Goal: Information Seeking & Learning: Learn about a topic

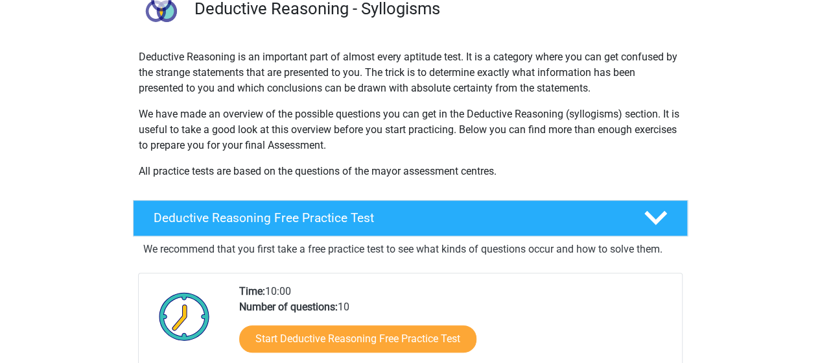
scroll to position [195, 0]
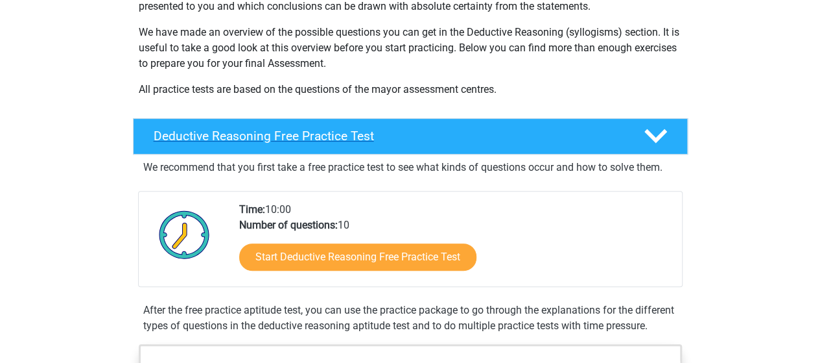
click at [524, 126] on div "Deductive Reasoning Free Practice Test" at bounding box center [410, 136] width 555 height 36
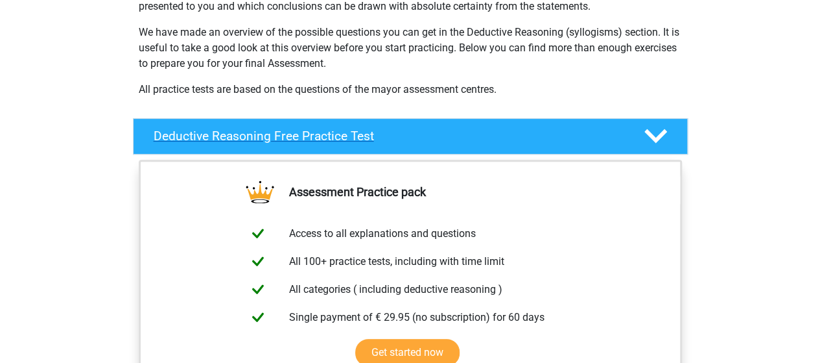
click at [524, 126] on div "Deductive Reasoning Free Practice Test" at bounding box center [410, 136] width 555 height 36
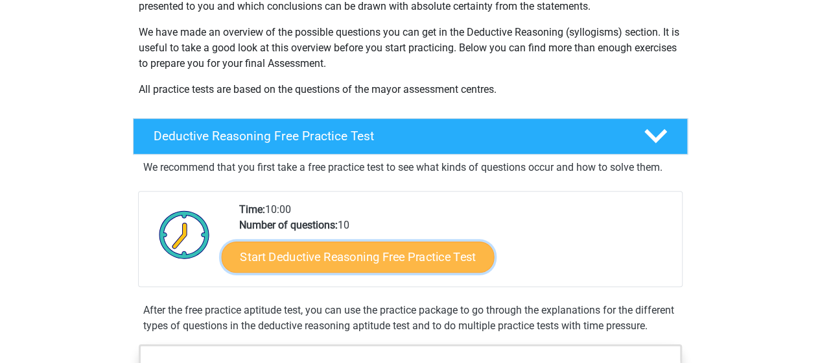
click at [436, 256] on link "Start Deductive Reasoning Free Practice Test" at bounding box center [357, 256] width 273 height 31
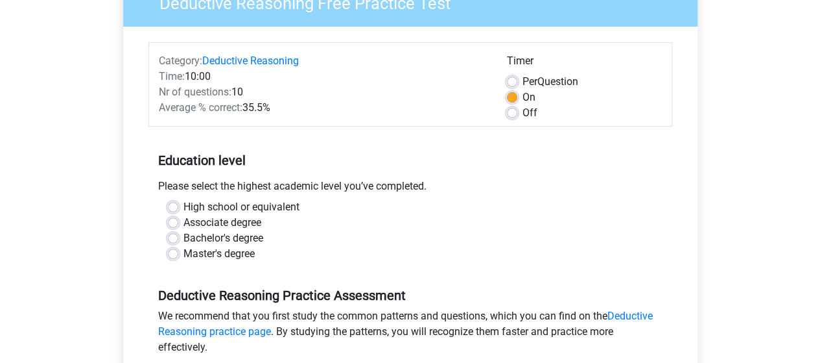
scroll to position [130, 0]
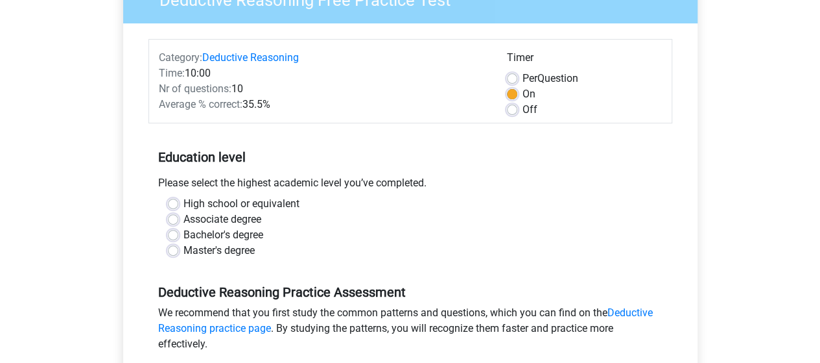
click at [165, 252] on div "High school or equivalent Associate degree Bachelor's degree Master's degree" at bounding box center [410, 227] width 505 height 62
click at [184, 252] on label "Master's degree" at bounding box center [219, 251] width 71 height 16
click at [174, 252] on input "Master's degree" at bounding box center [173, 249] width 10 height 13
radio input "true"
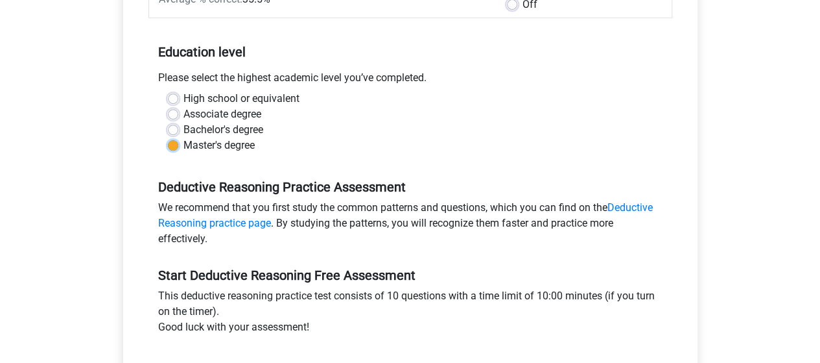
scroll to position [324, 0]
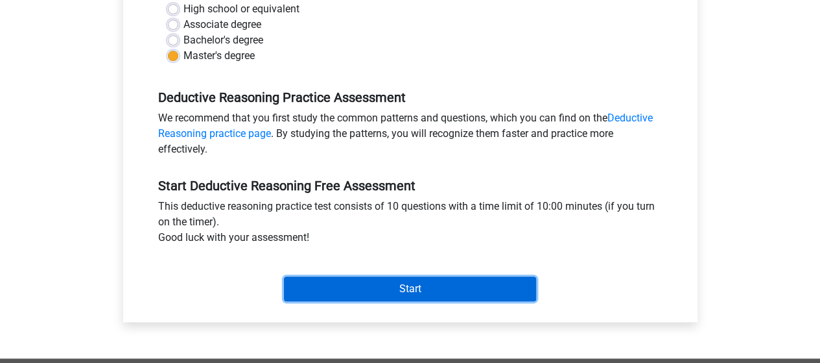
click at [414, 283] on input "Start" at bounding box center [410, 288] width 252 height 25
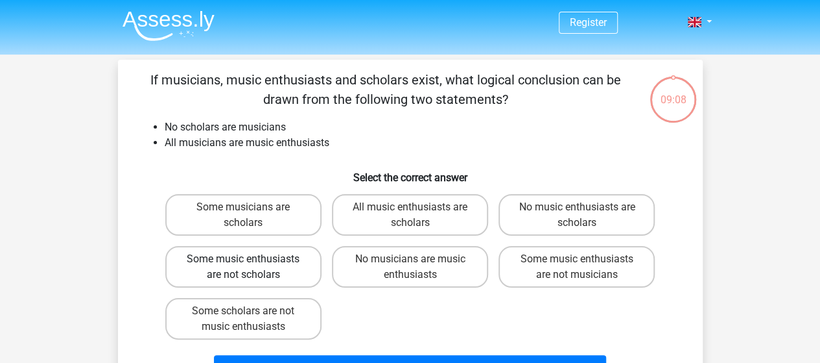
click at [270, 274] on label "Some music enthusiasts are not scholars" at bounding box center [243, 267] width 156 height 42
click at [252, 267] on input "Some music enthusiasts are not scholars" at bounding box center [247, 263] width 8 height 8
radio input "true"
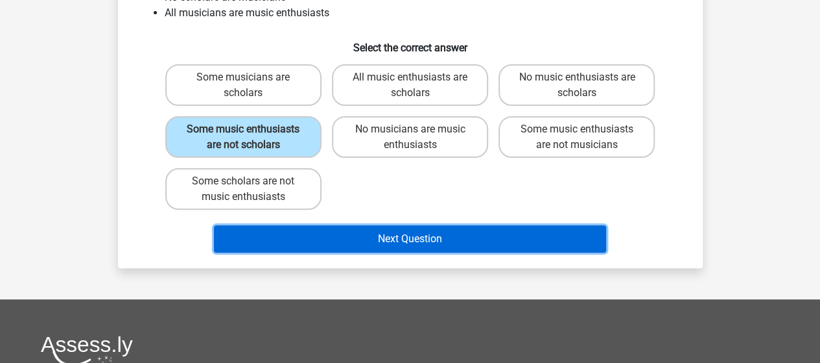
click at [407, 243] on button "Next Question" at bounding box center [410, 238] width 392 height 27
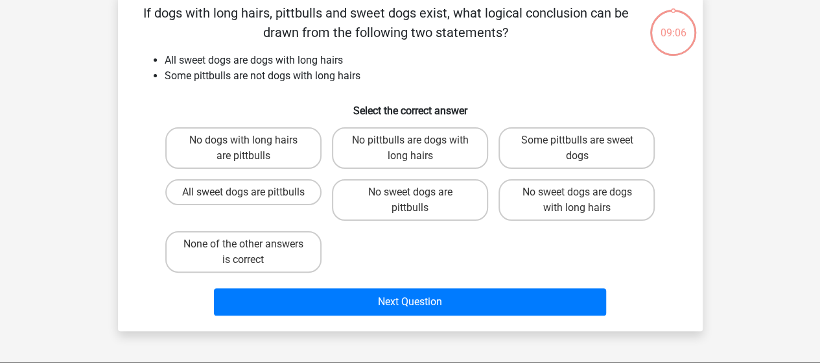
scroll to position [60, 0]
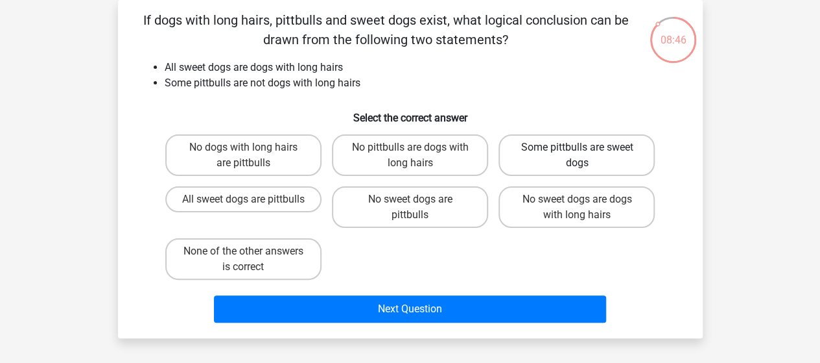
click at [556, 150] on label "Some pittbulls are sweet dogs" at bounding box center [577, 155] width 156 height 42
click at [577, 150] on input "Some pittbulls are sweet dogs" at bounding box center [581, 151] width 8 height 8
radio input "true"
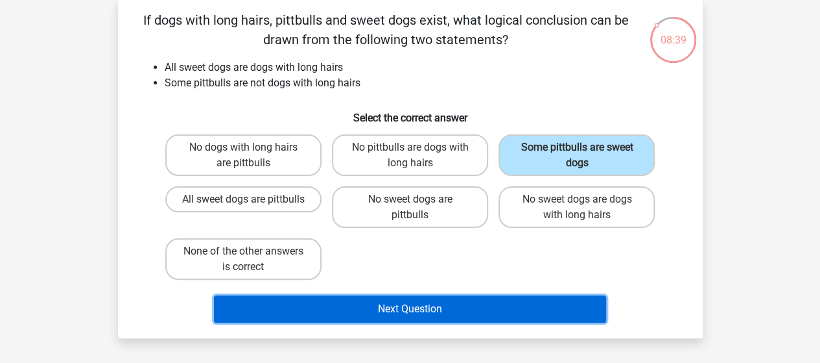
click at [553, 305] on button "Next Question" at bounding box center [410, 308] width 392 height 27
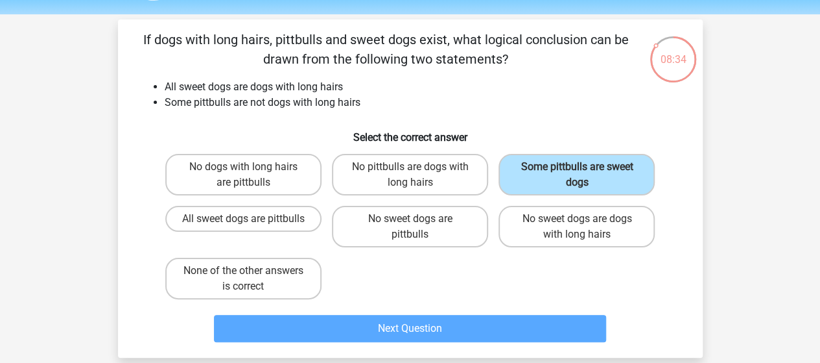
scroll to position [0, 0]
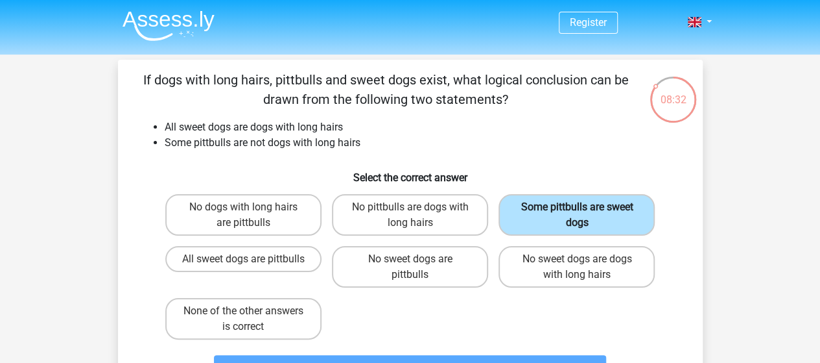
click at [611, 195] on label "Some pittbulls are sweet dogs" at bounding box center [577, 215] width 156 height 42
click at [586, 207] on input "Some pittbulls are sweet dogs" at bounding box center [581, 211] width 8 height 8
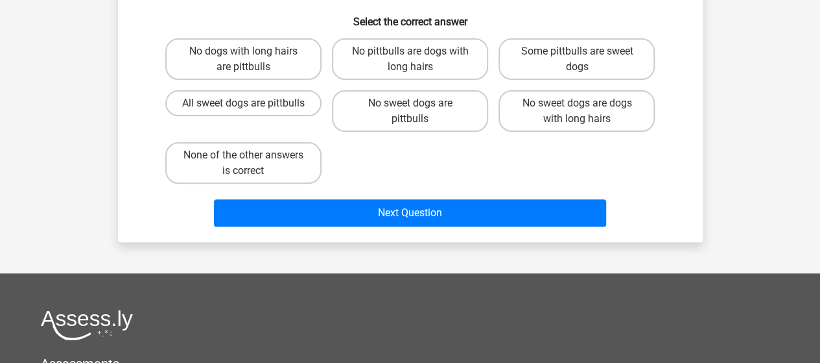
scroll to position [65, 0]
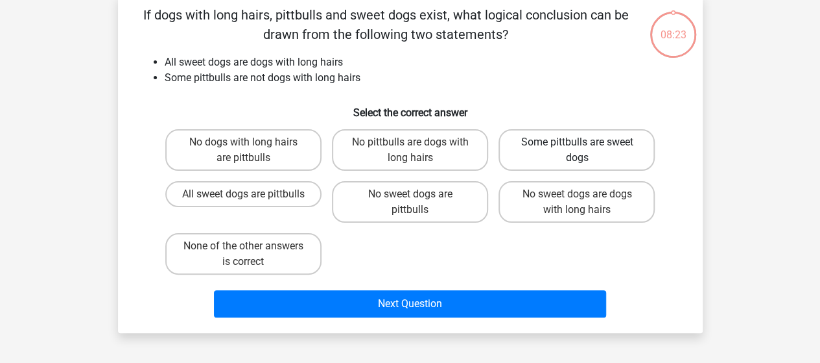
click at [531, 141] on label "Some pittbulls are sweet dogs" at bounding box center [577, 150] width 156 height 42
click at [577, 142] on input "Some pittbulls are sweet dogs" at bounding box center [581, 146] width 8 height 8
radio input "true"
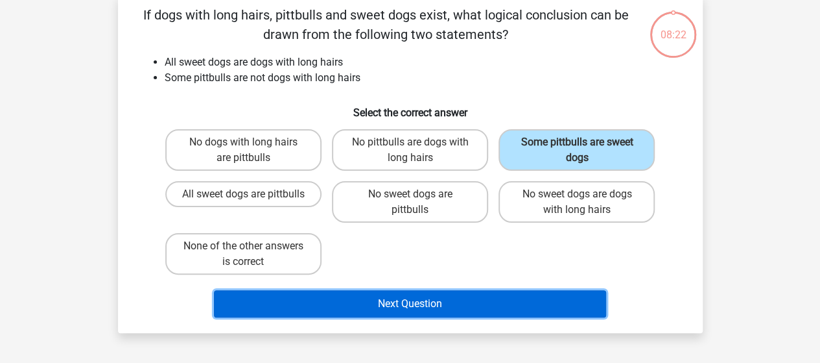
click at [488, 303] on button "Next Question" at bounding box center [410, 303] width 392 height 27
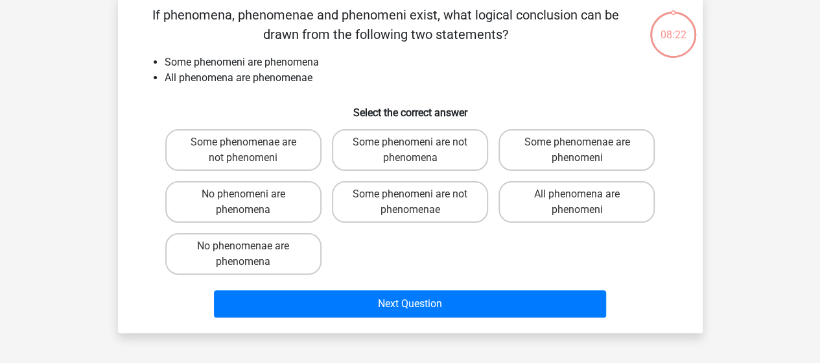
scroll to position [60, 0]
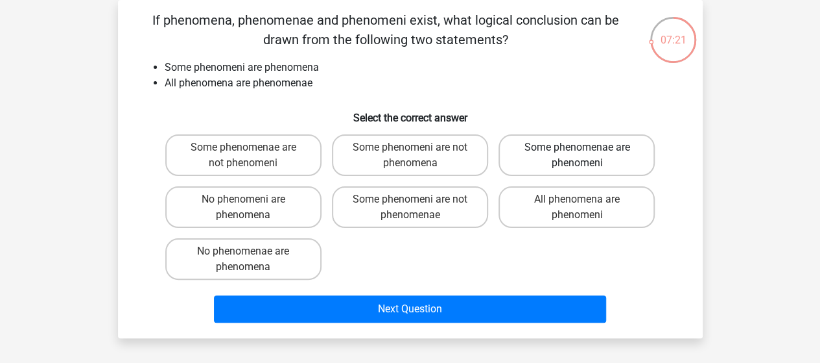
click at [625, 159] on label "Some phenomenae are phenomeni" at bounding box center [577, 155] width 156 height 42
click at [586, 156] on input "Some phenomenae are phenomeni" at bounding box center [581, 151] width 8 height 8
radio input "true"
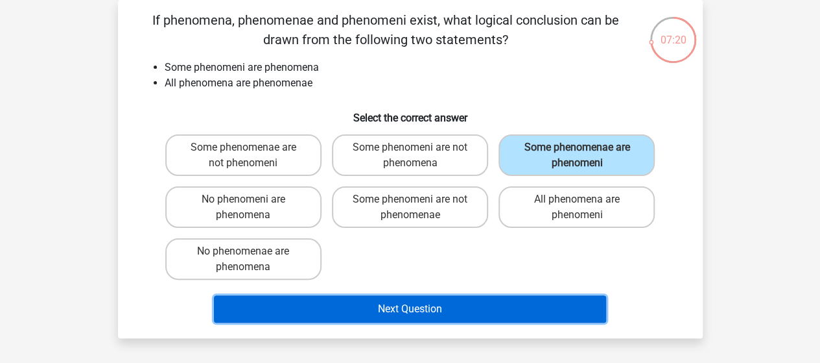
click at [518, 312] on button "Next Question" at bounding box center [410, 308] width 392 height 27
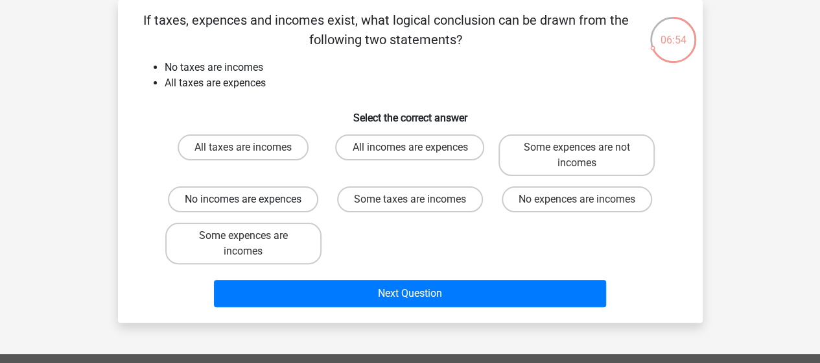
click at [302, 207] on label "No incomes are expences" at bounding box center [243, 199] width 150 height 26
click at [252, 207] on input "No incomes are expences" at bounding box center [247, 203] width 8 height 8
radio input "true"
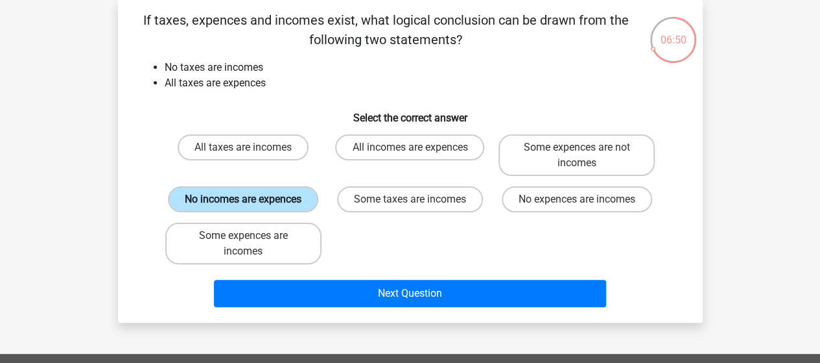
click at [301, 204] on label "No incomes are expences" at bounding box center [243, 199] width 150 height 26
click at [252, 204] on input "No incomes are expences" at bounding box center [247, 203] width 8 height 8
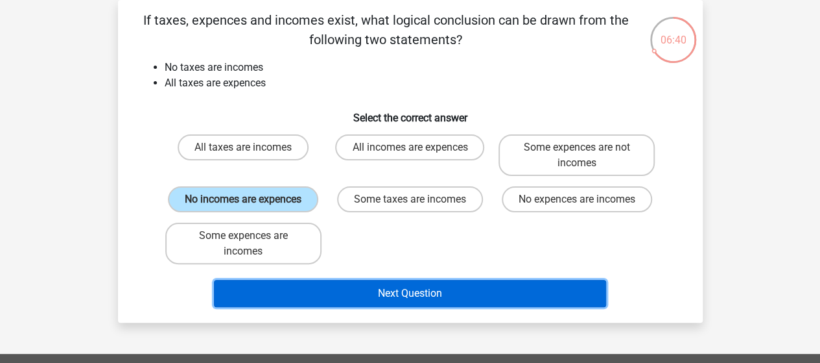
click at [346, 287] on button "Next Question" at bounding box center [410, 293] width 392 height 27
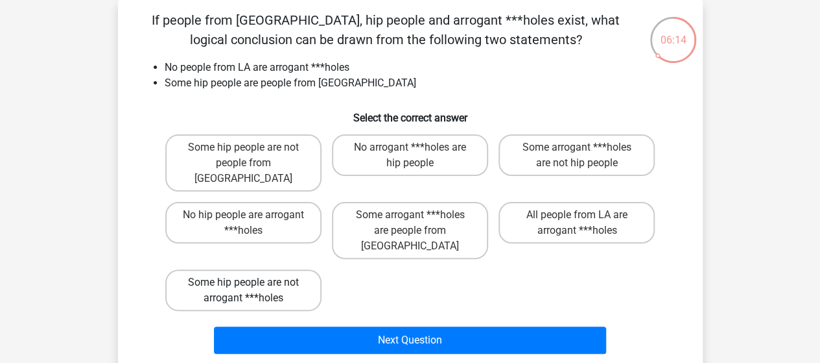
click at [276, 269] on label "Some hip people are not arrogant ***holes" at bounding box center [243, 290] width 156 height 42
click at [252, 282] on input "Some hip people are not arrogant ***holes" at bounding box center [247, 286] width 8 height 8
radio input "true"
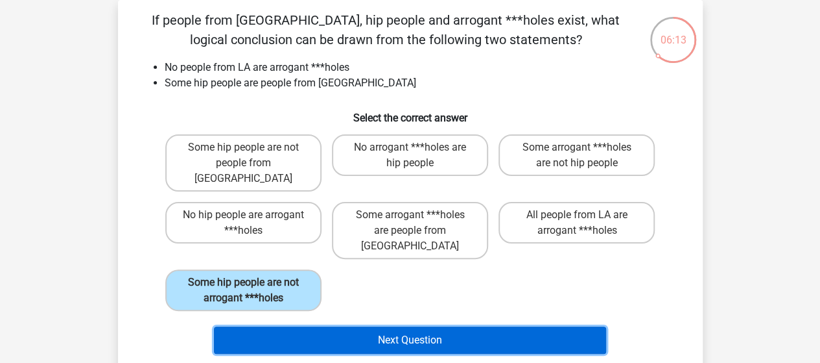
click at [381, 326] on button "Next Question" at bounding box center [410, 339] width 392 height 27
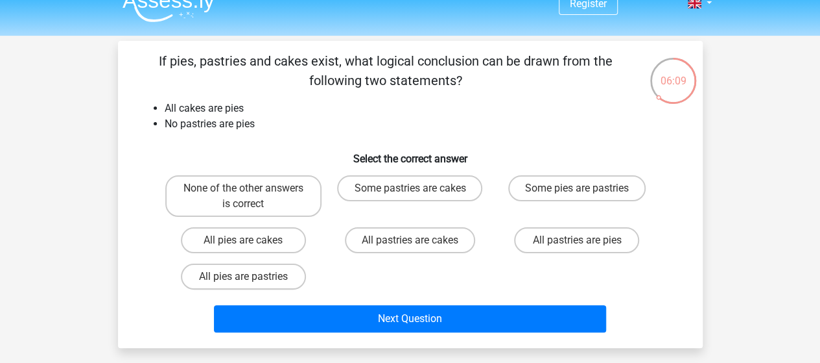
scroll to position [0, 0]
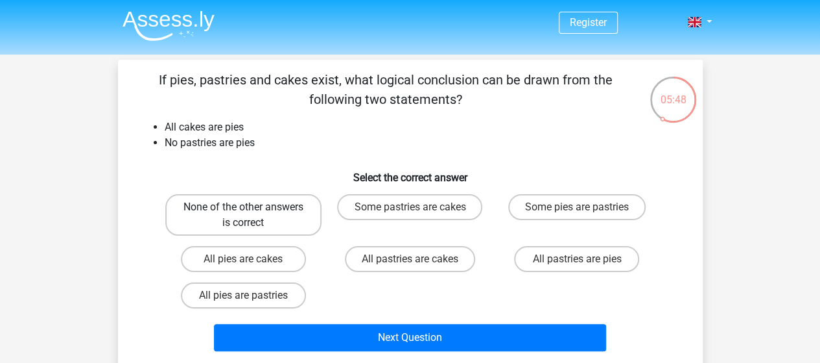
click at [278, 216] on label "None of the other answers is correct" at bounding box center [243, 215] width 156 height 42
click at [252, 215] on input "None of the other answers is correct" at bounding box center [247, 211] width 8 height 8
radio input "true"
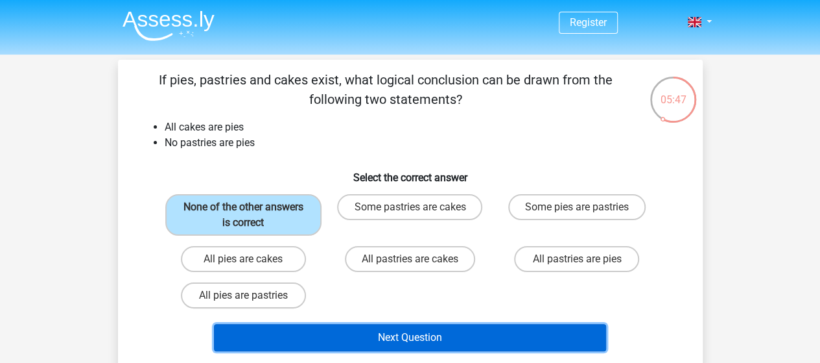
click at [408, 344] on button "Next Question" at bounding box center [410, 337] width 392 height 27
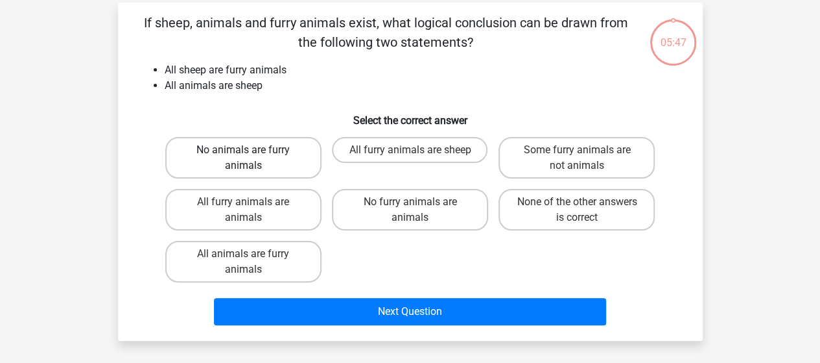
scroll to position [60, 0]
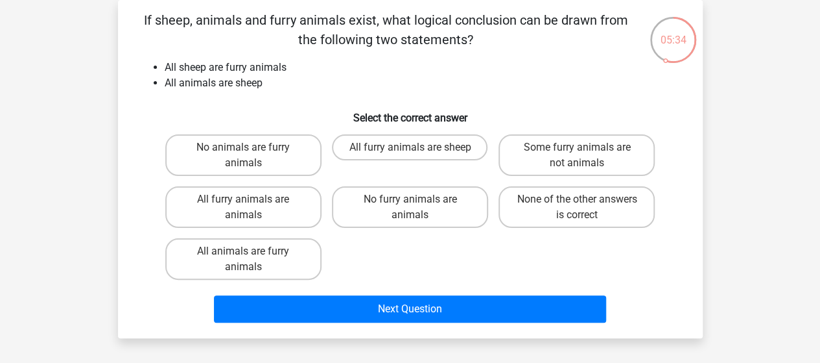
click at [411, 153] on input "All furry animals are sheep" at bounding box center [414, 151] width 8 height 8
radio input "true"
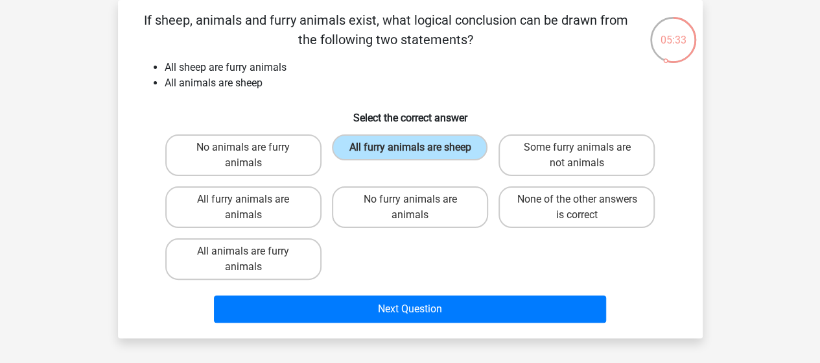
click at [376, 322] on div "Next Question" at bounding box center [410, 311] width 501 height 32
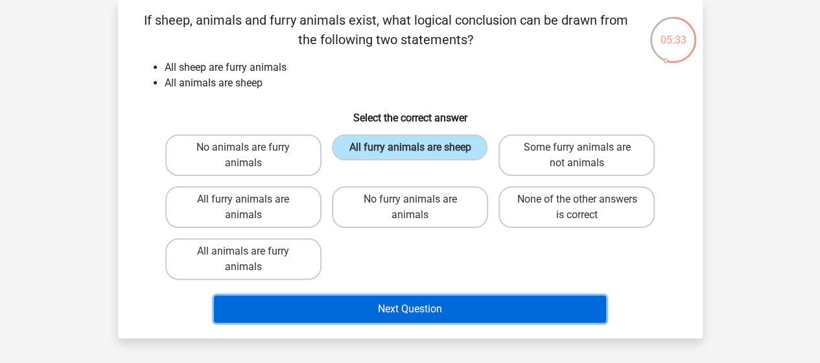
click at [378, 304] on button "Next Question" at bounding box center [410, 308] width 392 height 27
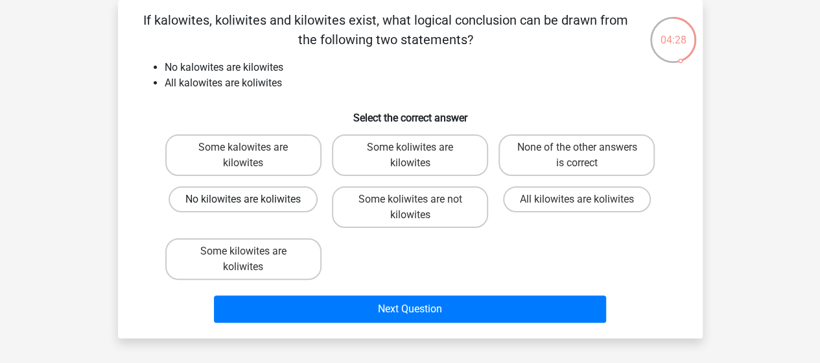
click at [274, 208] on label "No kilowites are koliwites" at bounding box center [243, 199] width 149 height 26
click at [252, 208] on input "No kilowites are koliwites" at bounding box center [247, 203] width 8 height 8
radio input "true"
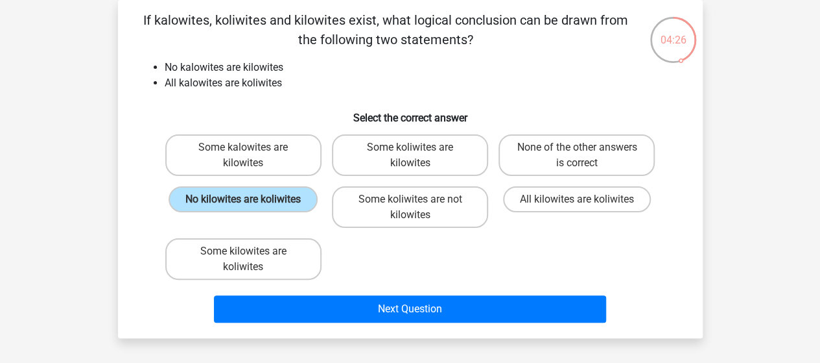
click at [323, 333] on div "If kalowites, koliwites and kilowites exist, what logical conclusion can be dra…" at bounding box center [410, 169] width 585 height 338
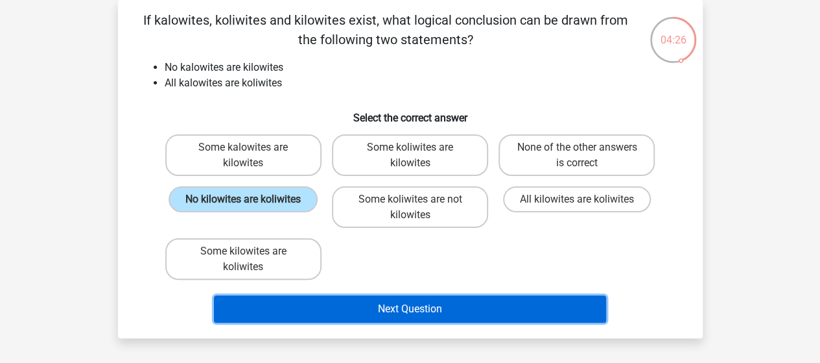
click at [341, 312] on button "Next Question" at bounding box center [410, 308] width 392 height 27
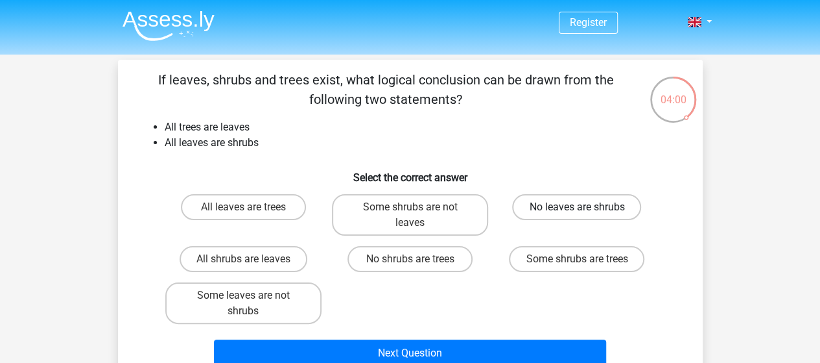
scroll to position [65, 0]
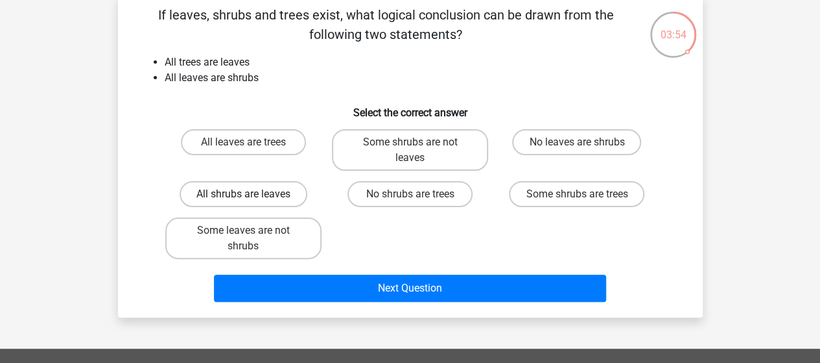
click at [263, 191] on label "All shrubs are leaves" at bounding box center [244, 194] width 128 height 26
click at [252, 194] on input "All shrubs are leaves" at bounding box center [247, 198] width 8 height 8
radio input "true"
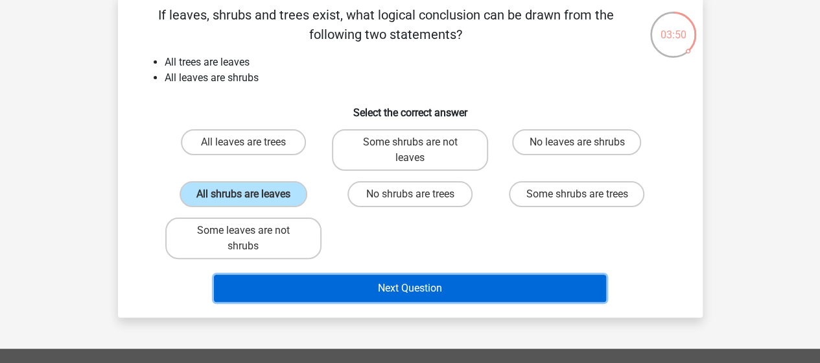
click at [346, 287] on button "Next Question" at bounding box center [410, 287] width 392 height 27
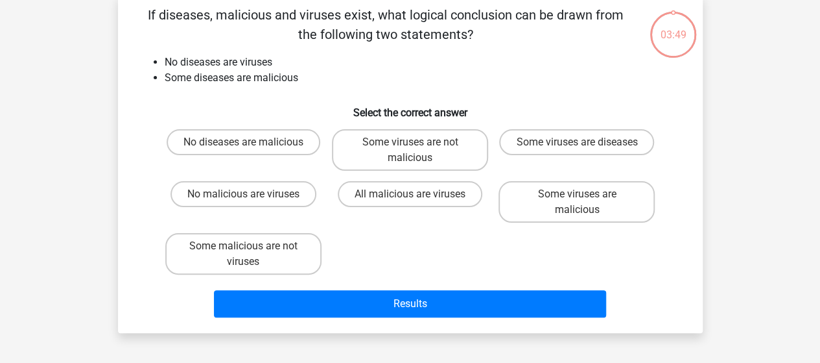
scroll to position [60, 0]
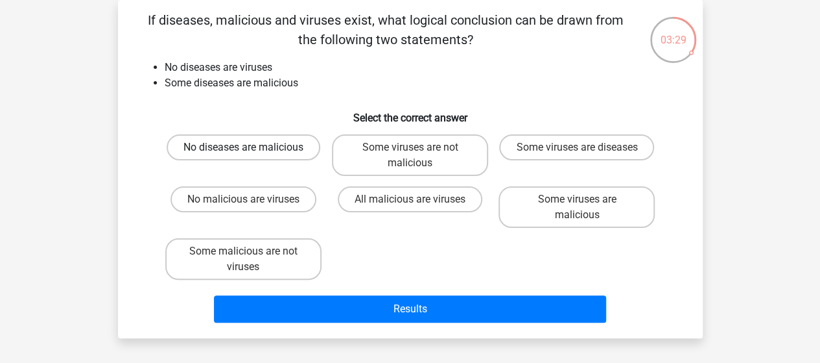
click at [228, 147] on label "No diseases are malicious" at bounding box center [244, 147] width 154 height 26
click at [243, 147] on input "No diseases are malicious" at bounding box center [247, 151] width 8 height 8
radio input "true"
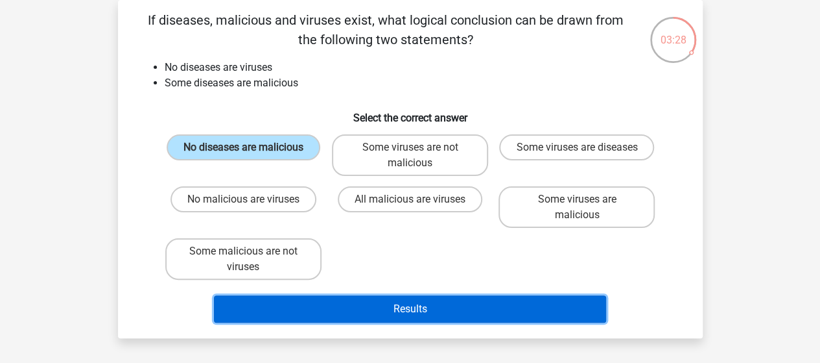
click at [478, 305] on button "Results" at bounding box center [410, 308] width 392 height 27
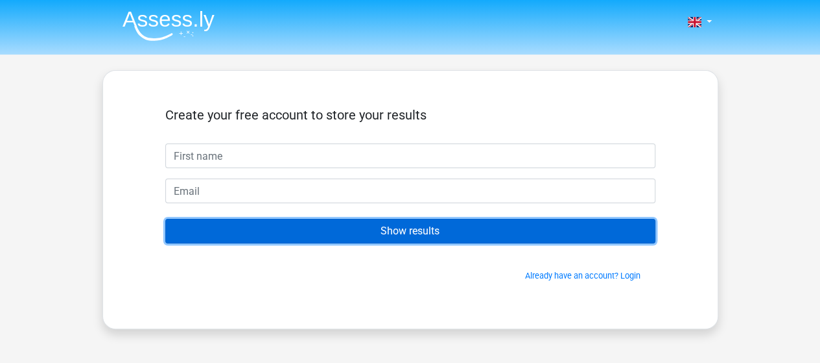
click at [439, 229] on input "Show results" at bounding box center [410, 231] width 490 height 25
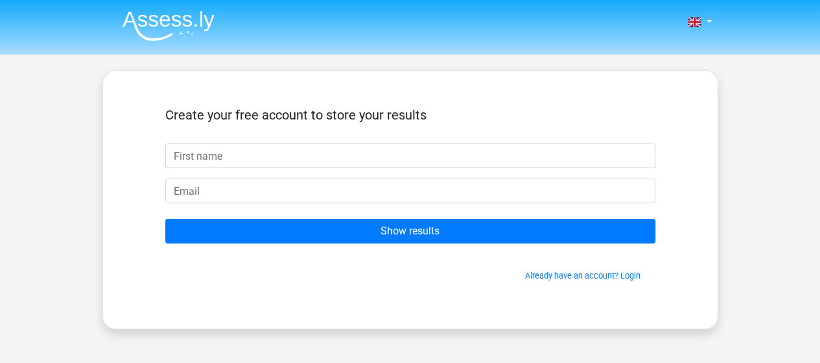
click at [416, 168] on form "Create your free account to store your results Show results Already have an acc…" at bounding box center [410, 194] width 490 height 174
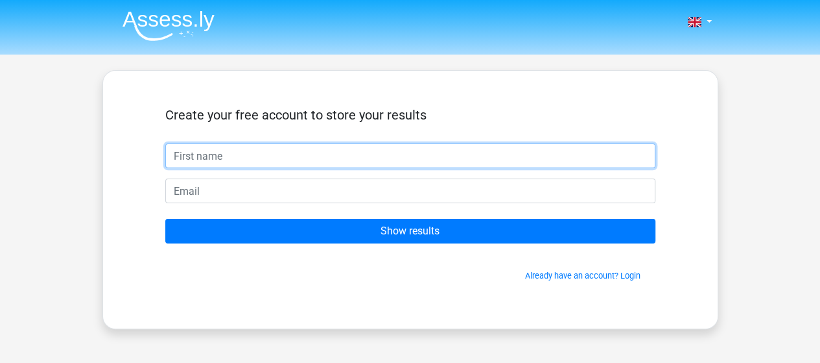
click at [416, 154] on input "text" at bounding box center [410, 155] width 490 height 25
type input "fdfdf"
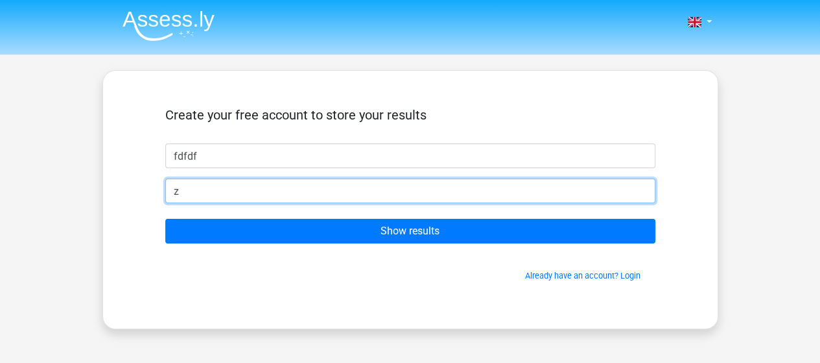
click at [394, 187] on input "z" at bounding box center [410, 190] width 490 height 25
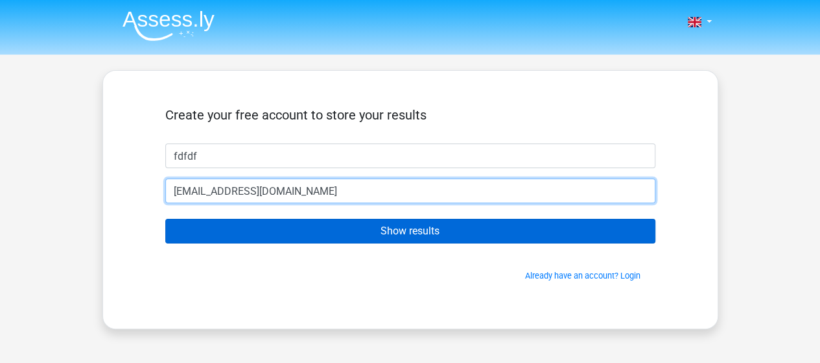
type input "[EMAIL_ADDRESS][DOMAIN_NAME]"
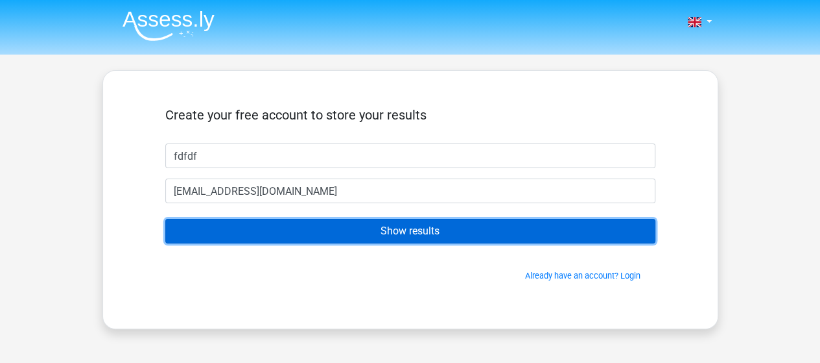
click at [416, 226] on input "Show results" at bounding box center [410, 231] width 490 height 25
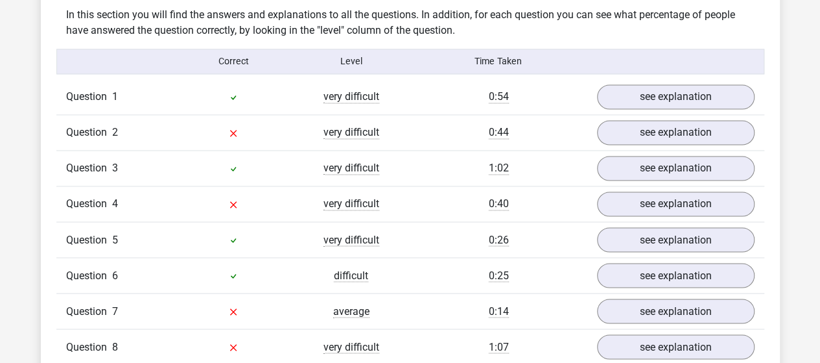
scroll to position [908, 0]
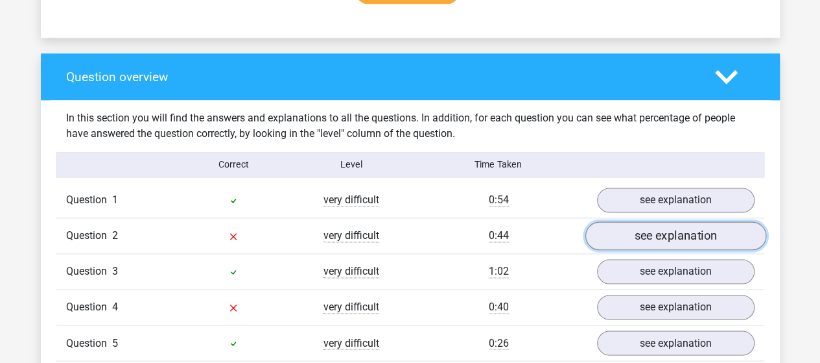
click at [735, 231] on link "see explanation" at bounding box center [675, 235] width 181 height 29
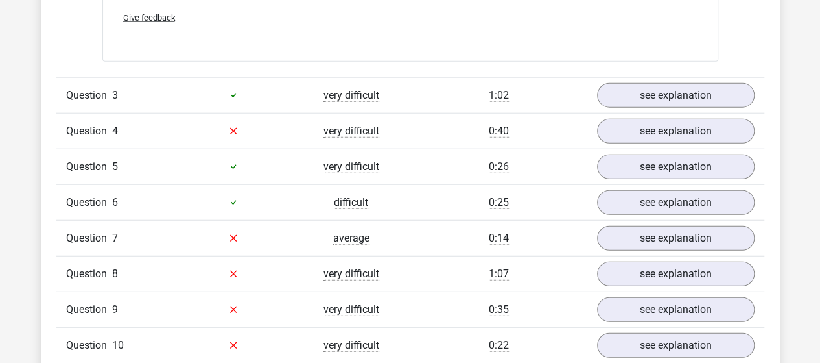
scroll to position [1557, 0]
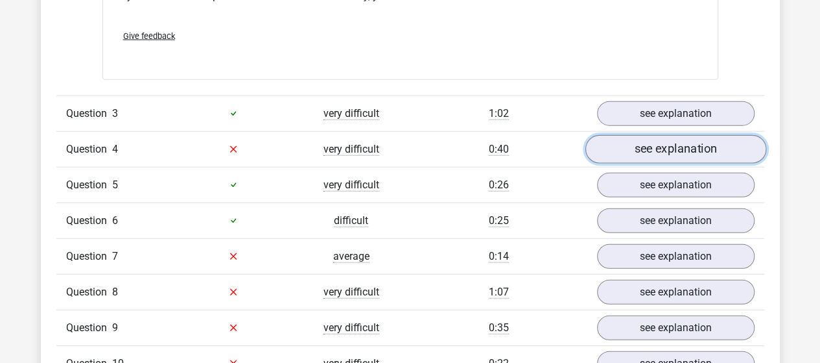
click at [722, 156] on link "see explanation" at bounding box center [675, 149] width 181 height 29
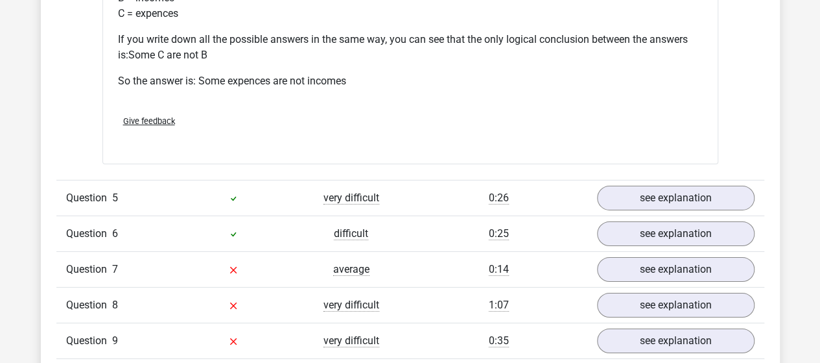
scroll to position [2205, 0]
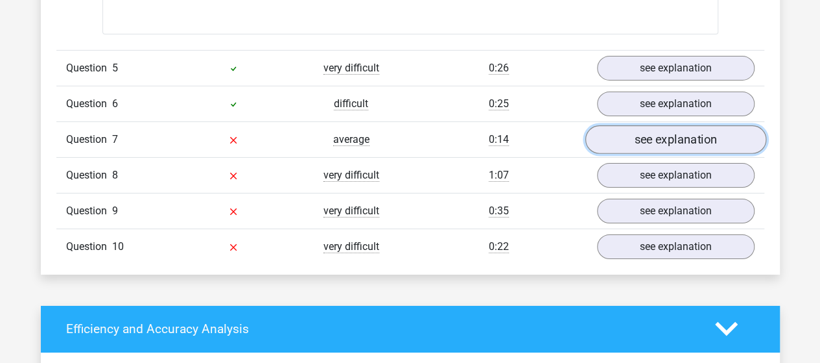
click at [641, 140] on link "see explanation" at bounding box center [675, 139] width 181 height 29
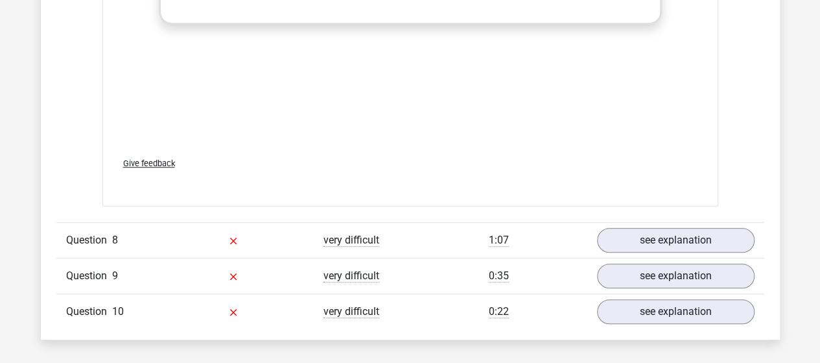
scroll to position [2983, 0]
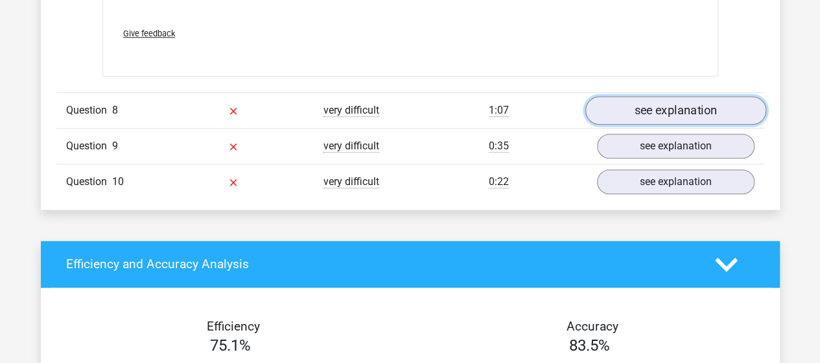
click at [671, 114] on link "see explanation" at bounding box center [675, 110] width 181 height 29
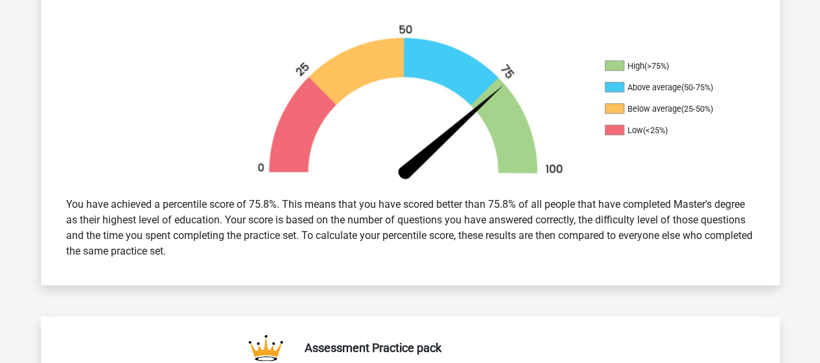
scroll to position [259, 0]
